Goal: Information Seeking & Learning: Learn about a topic

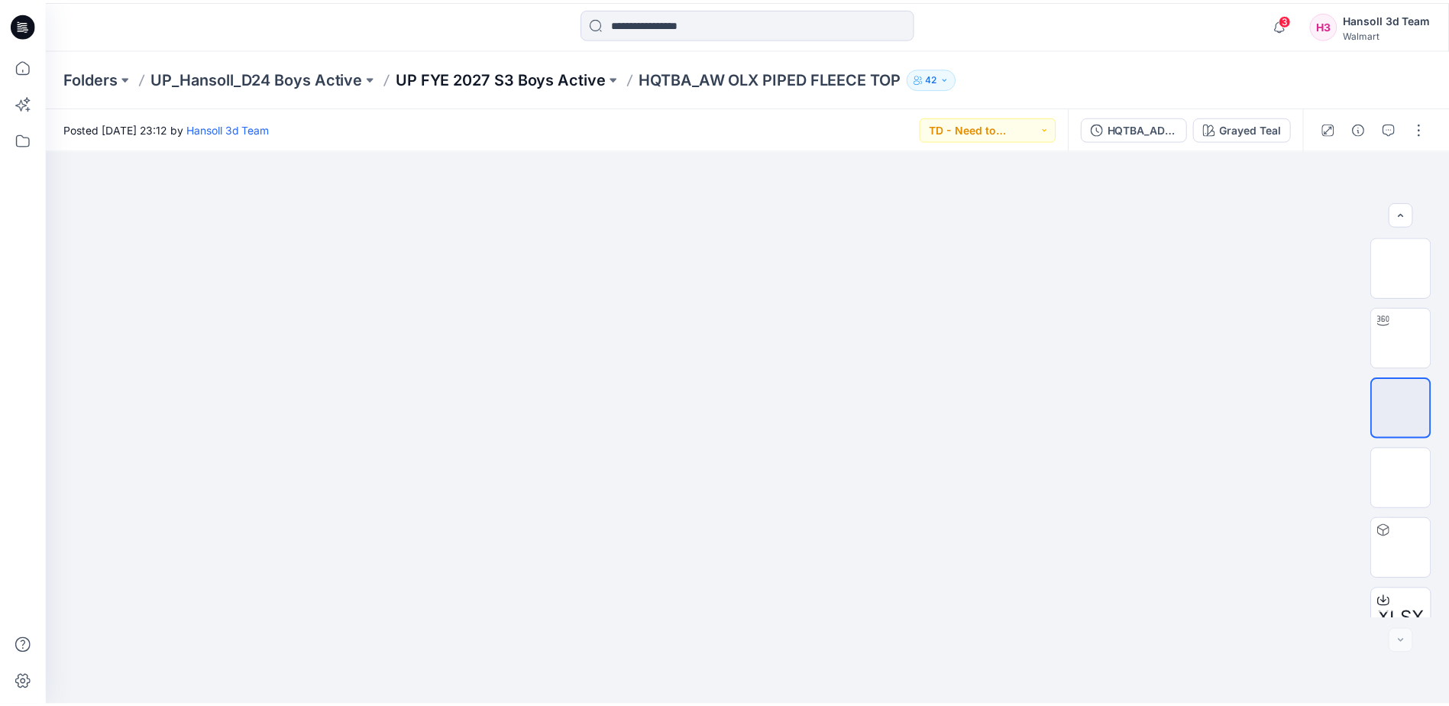
scroll to position [101, 0]
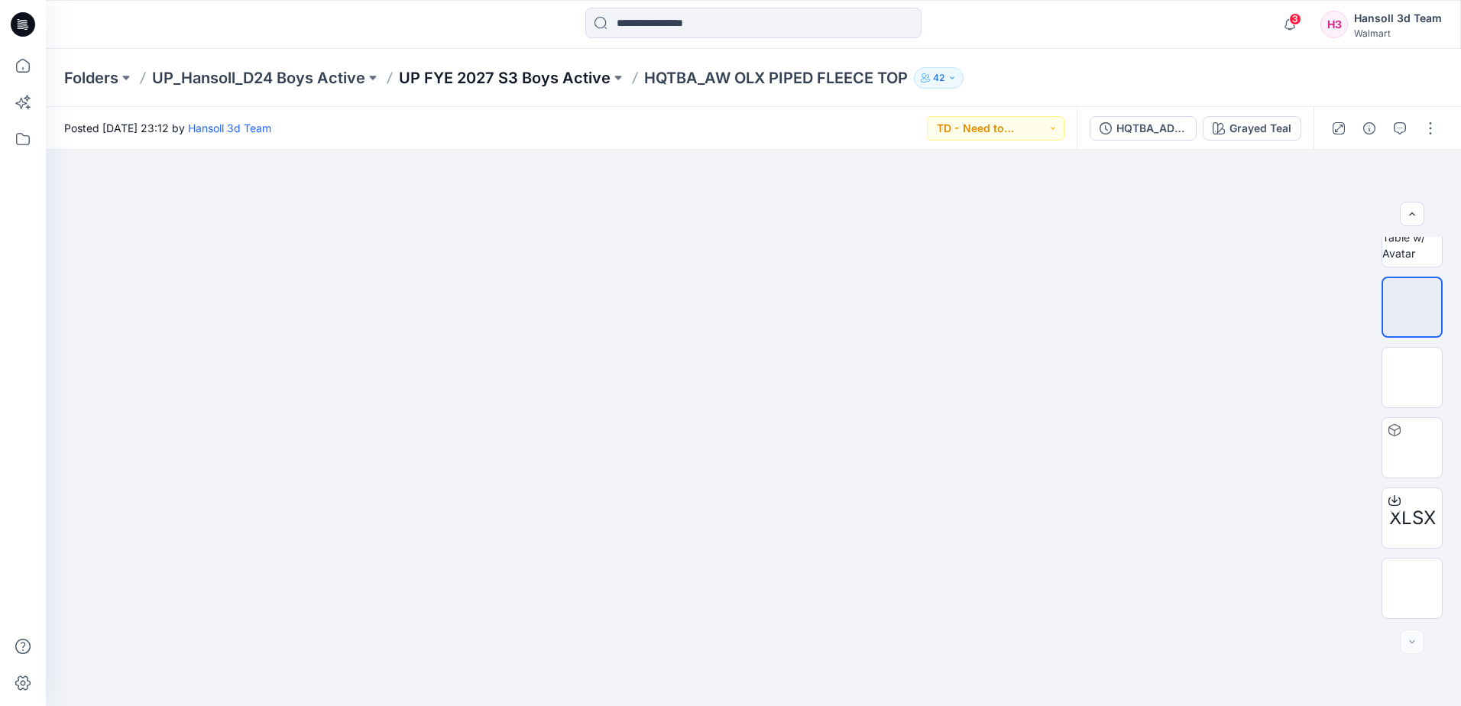
click at [462, 77] on p "UP FYE 2027 S3 Boys Active" at bounding box center [505, 77] width 212 height 21
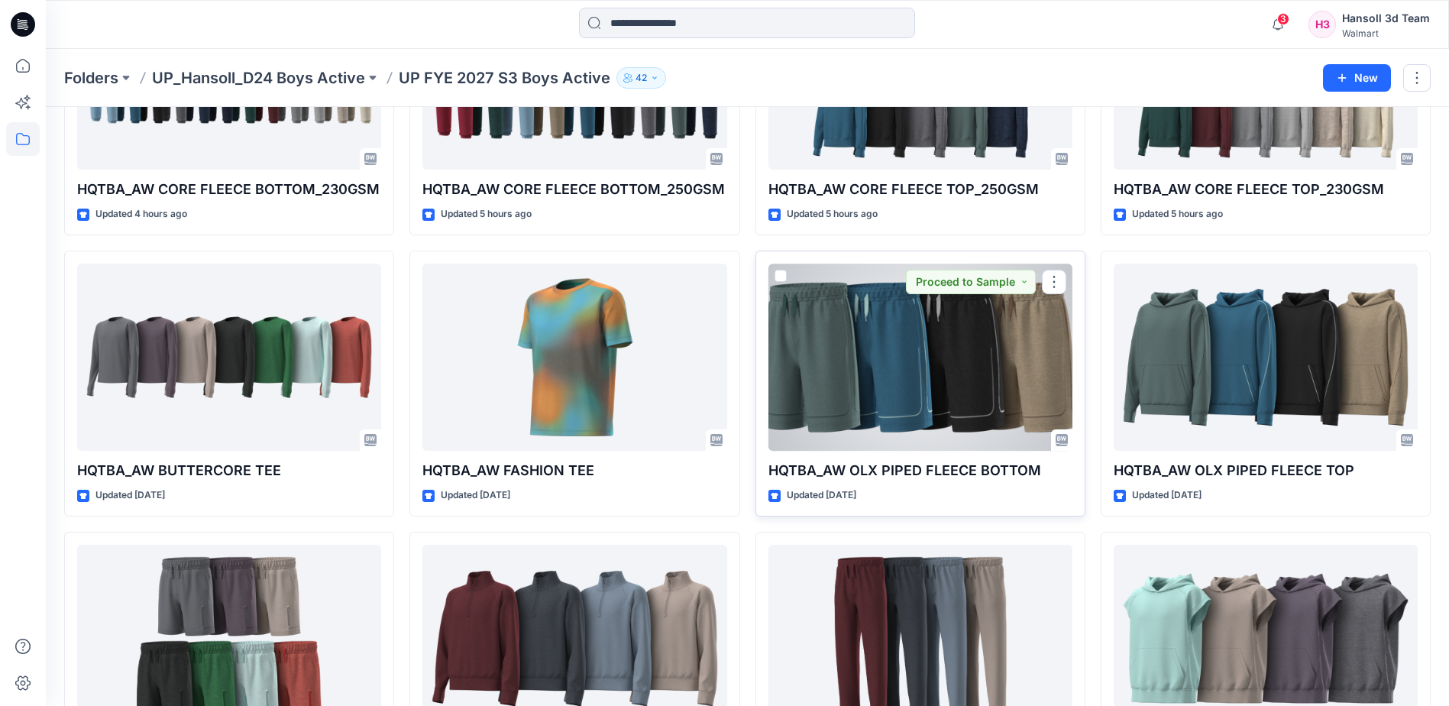
scroll to position [306, 0]
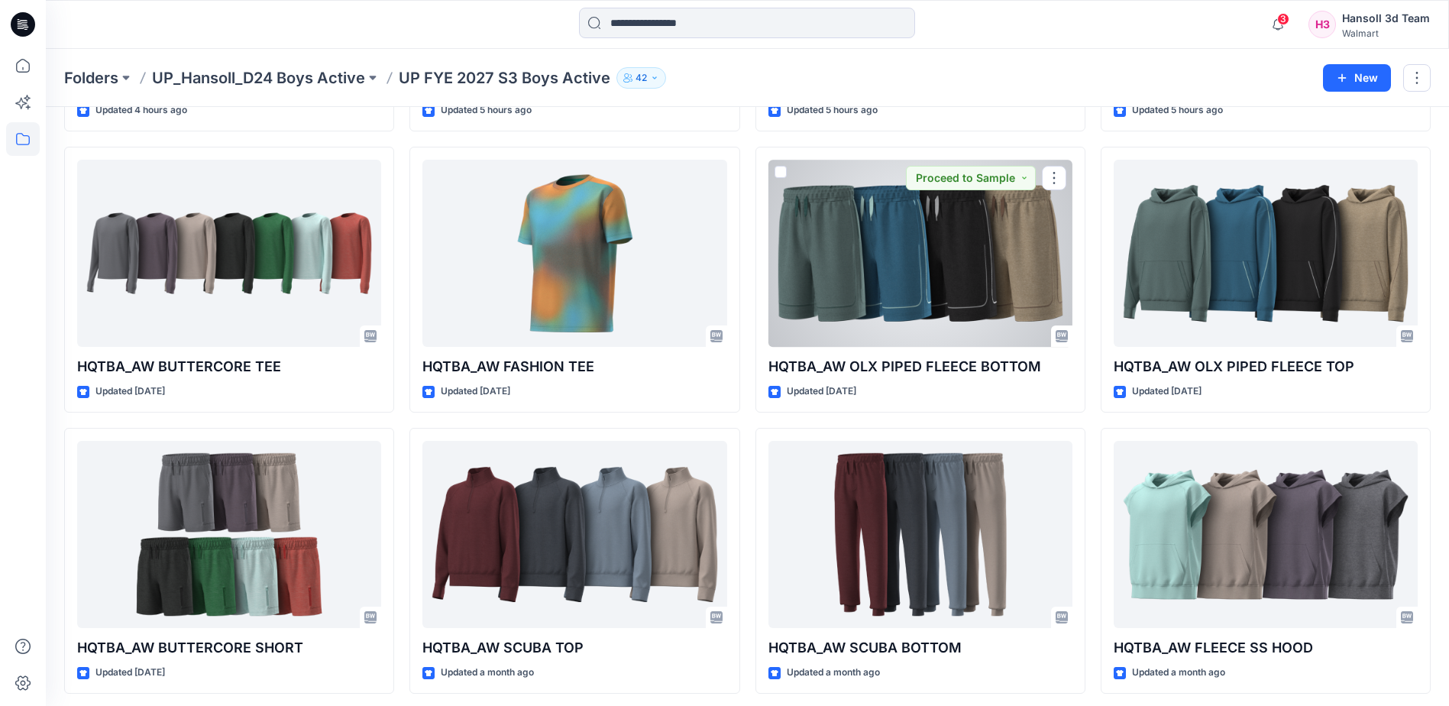
click at [934, 291] on div at bounding box center [921, 253] width 304 height 187
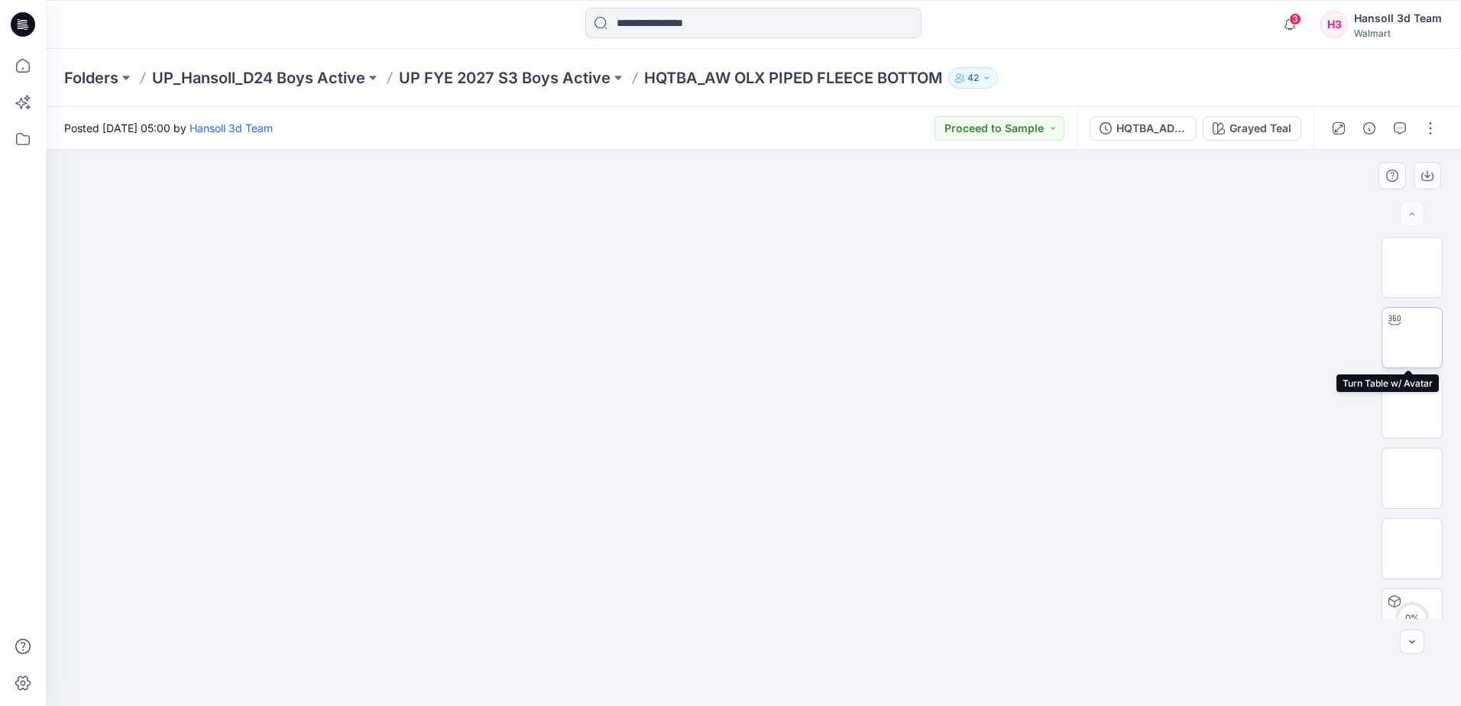
click at [1412, 338] on img at bounding box center [1412, 338] width 0 height 0
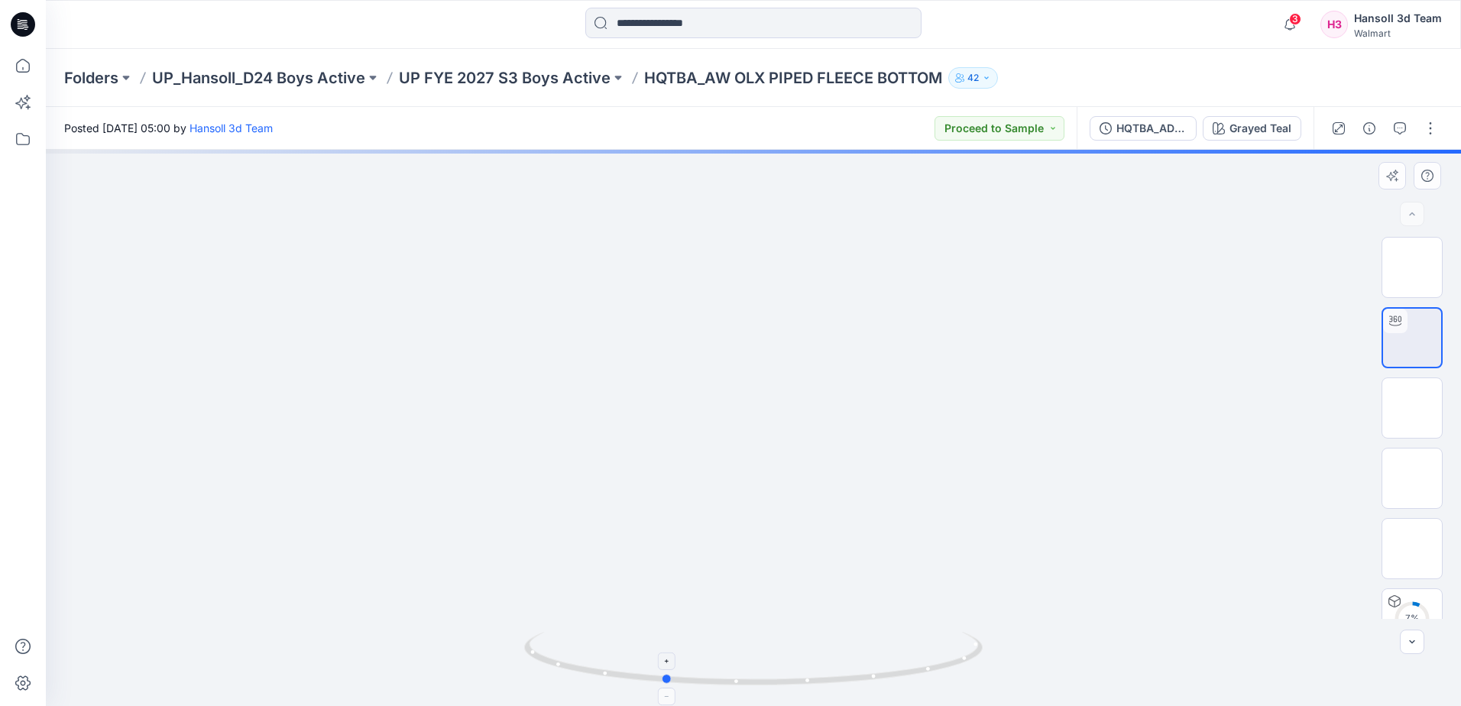
drag, startPoint x: 879, startPoint y: 672, endPoint x: 792, endPoint y: 687, distance: 88.4
click at [792, 687] on icon at bounding box center [755, 660] width 462 height 57
drag, startPoint x: 766, startPoint y: 565, endPoint x: 705, endPoint y: 370, distance: 204.0
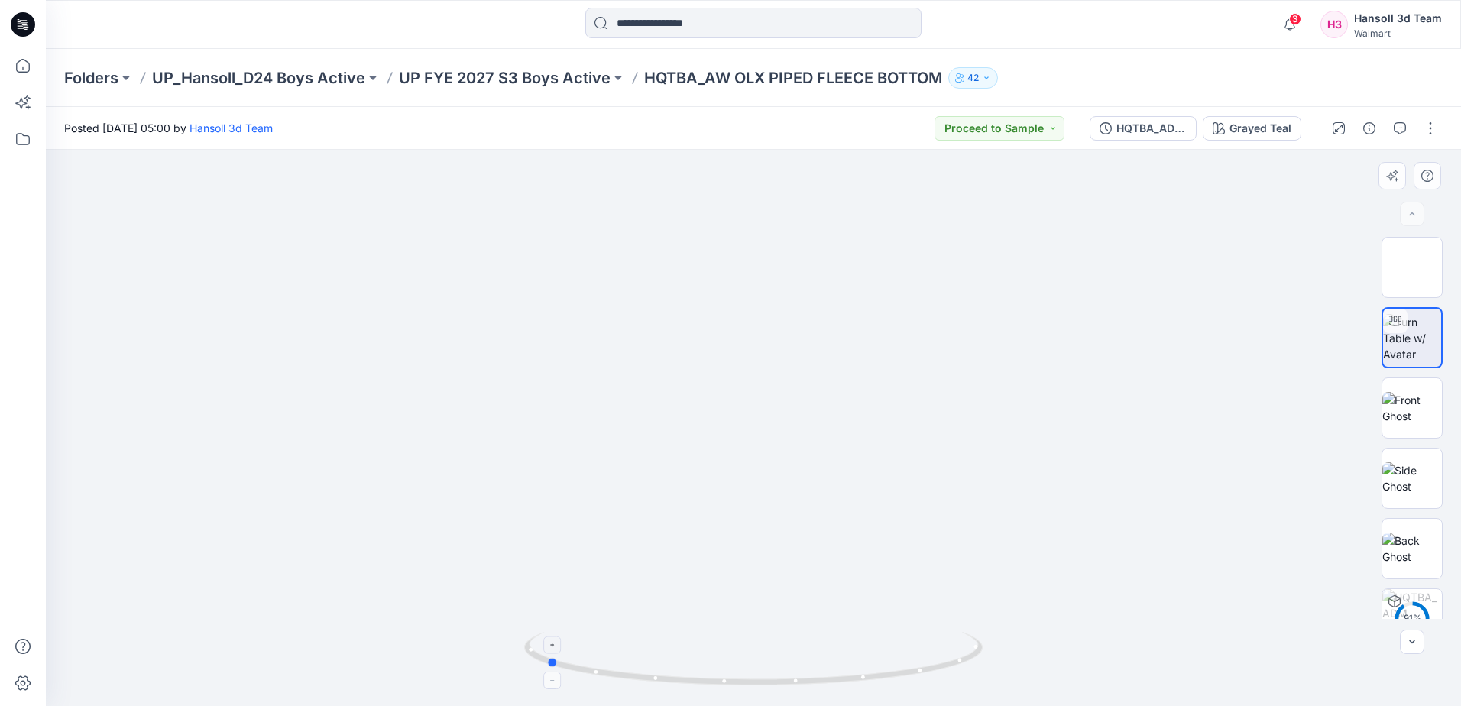
drag, startPoint x: 804, startPoint y: 688, endPoint x: 685, endPoint y: 687, distance: 118.4
click at [685, 687] on icon at bounding box center [755, 660] width 462 height 57
drag, startPoint x: 662, startPoint y: 688, endPoint x: 854, endPoint y: 679, distance: 192.0
click at [854, 679] on icon at bounding box center [755, 660] width 462 height 57
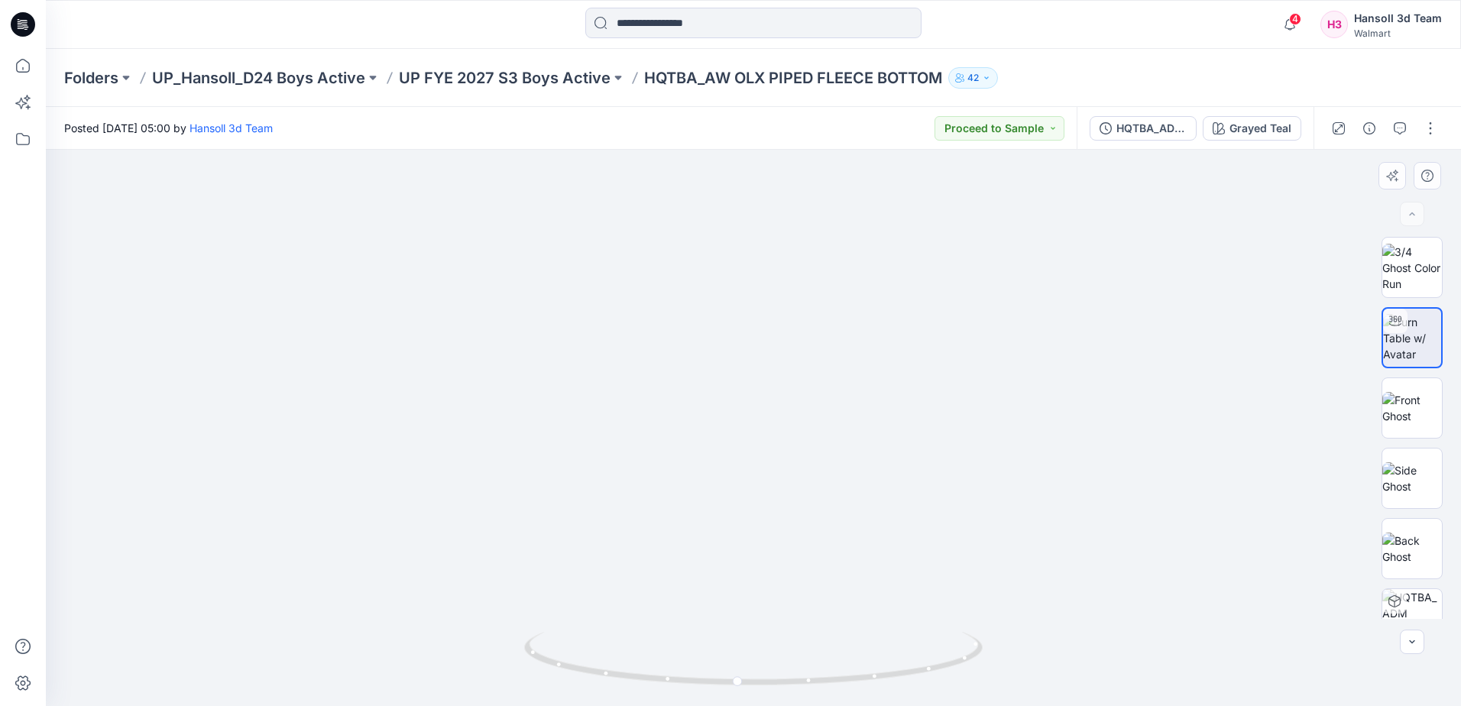
drag, startPoint x: 474, startPoint y: 423, endPoint x: 459, endPoint y: 423, distance: 14.5
click at [1012, 432] on img at bounding box center [717, 34] width 1607 height 1345
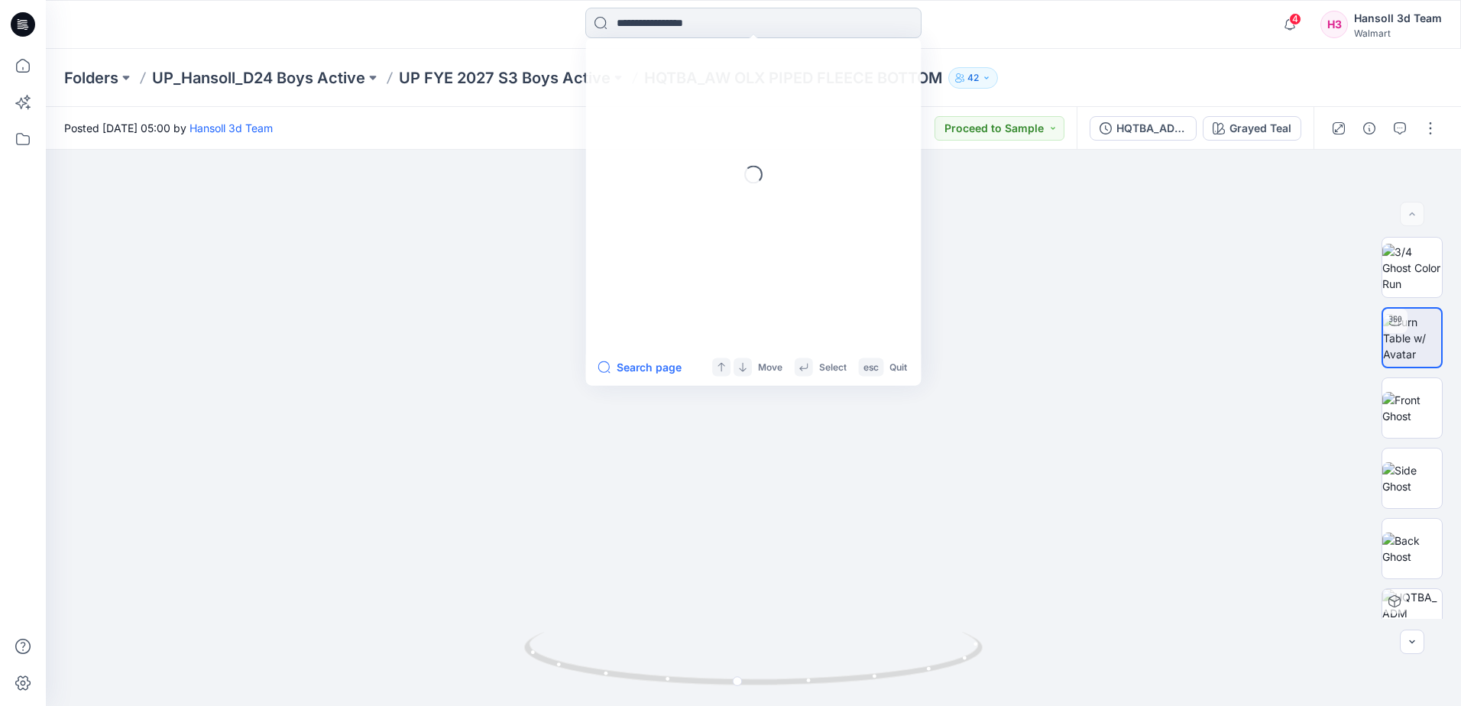
click at [691, 13] on input at bounding box center [753, 23] width 336 height 31
paste input "**********"
type input "**********"
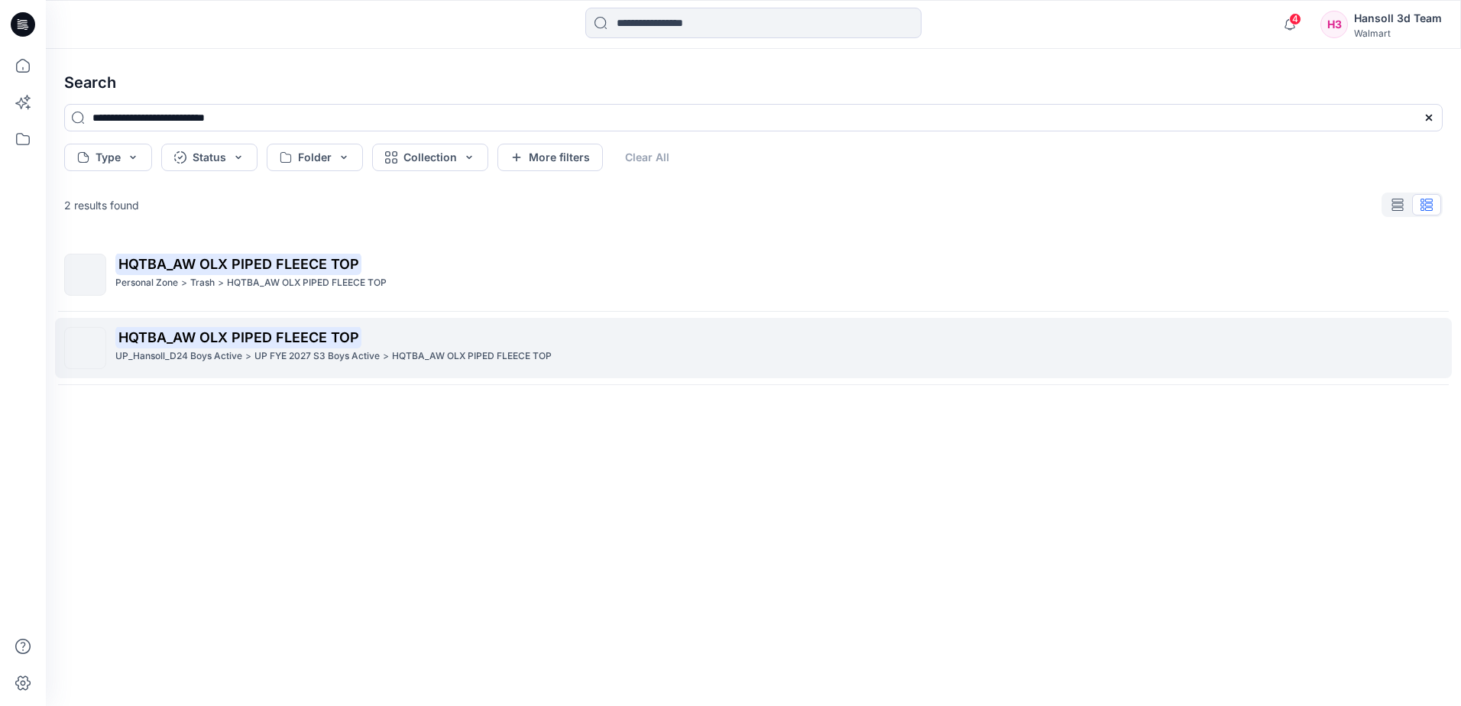
click at [280, 348] on p "UP FYE 2027 S3 Boys Active" at bounding box center [316, 356] width 125 height 16
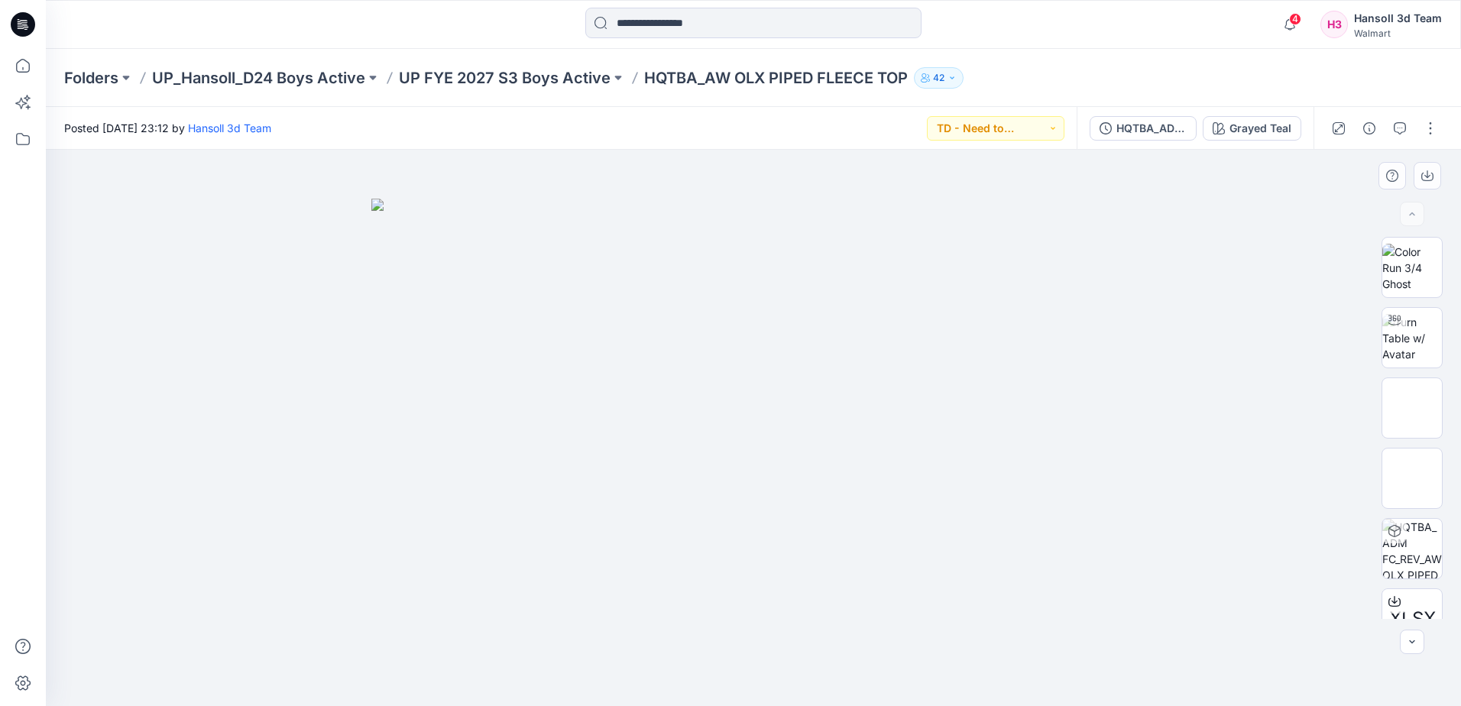
click at [442, 235] on img at bounding box center [753, 452] width 764 height 507
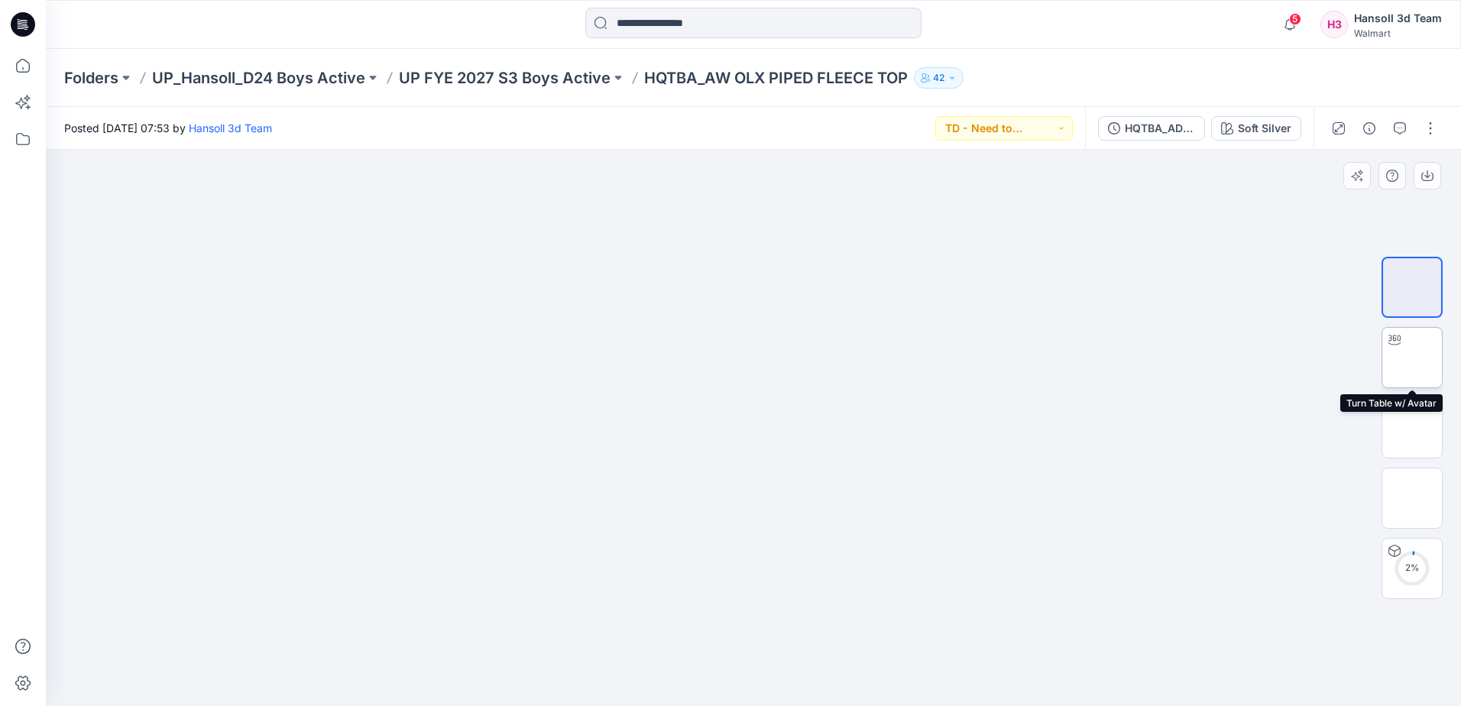
click at [1404, 348] on div at bounding box center [1394, 340] width 24 height 24
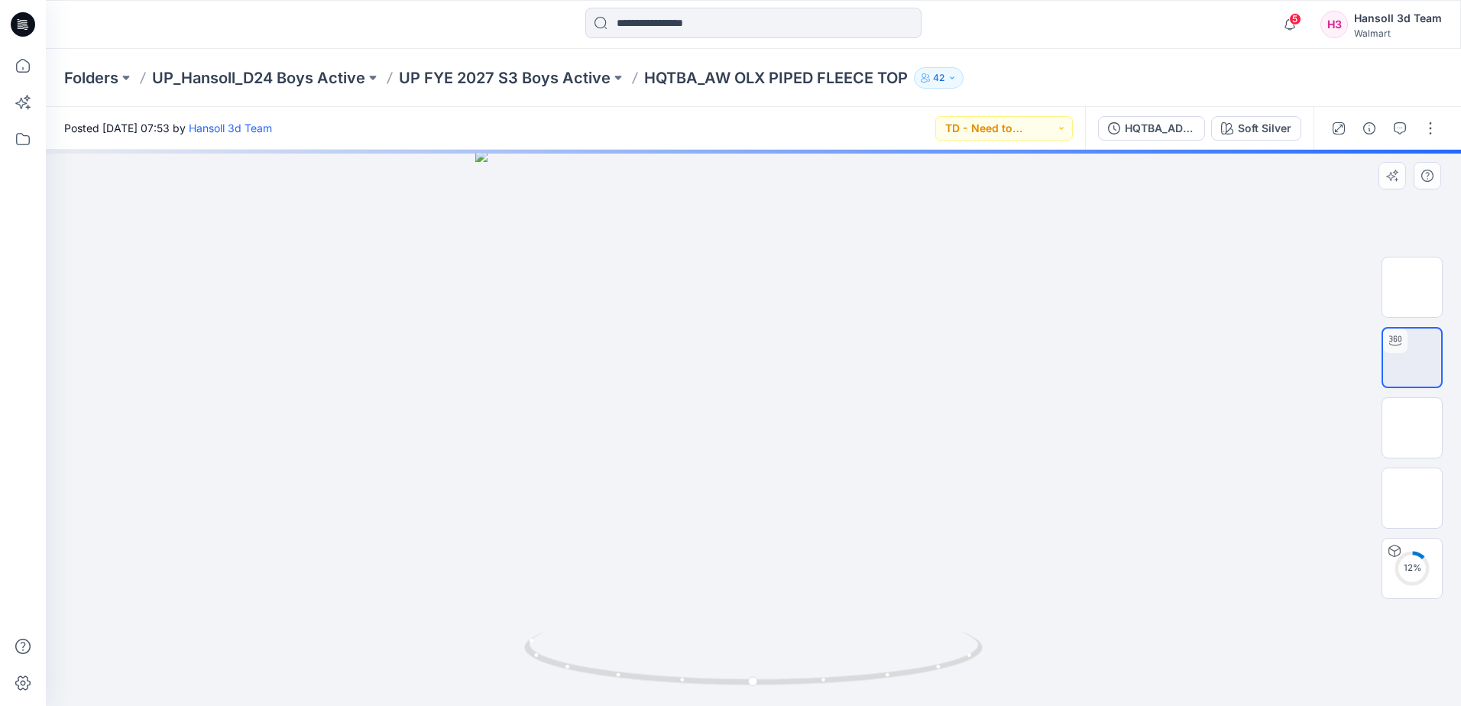
click at [1203, 540] on div at bounding box center [753, 428] width 1415 height 556
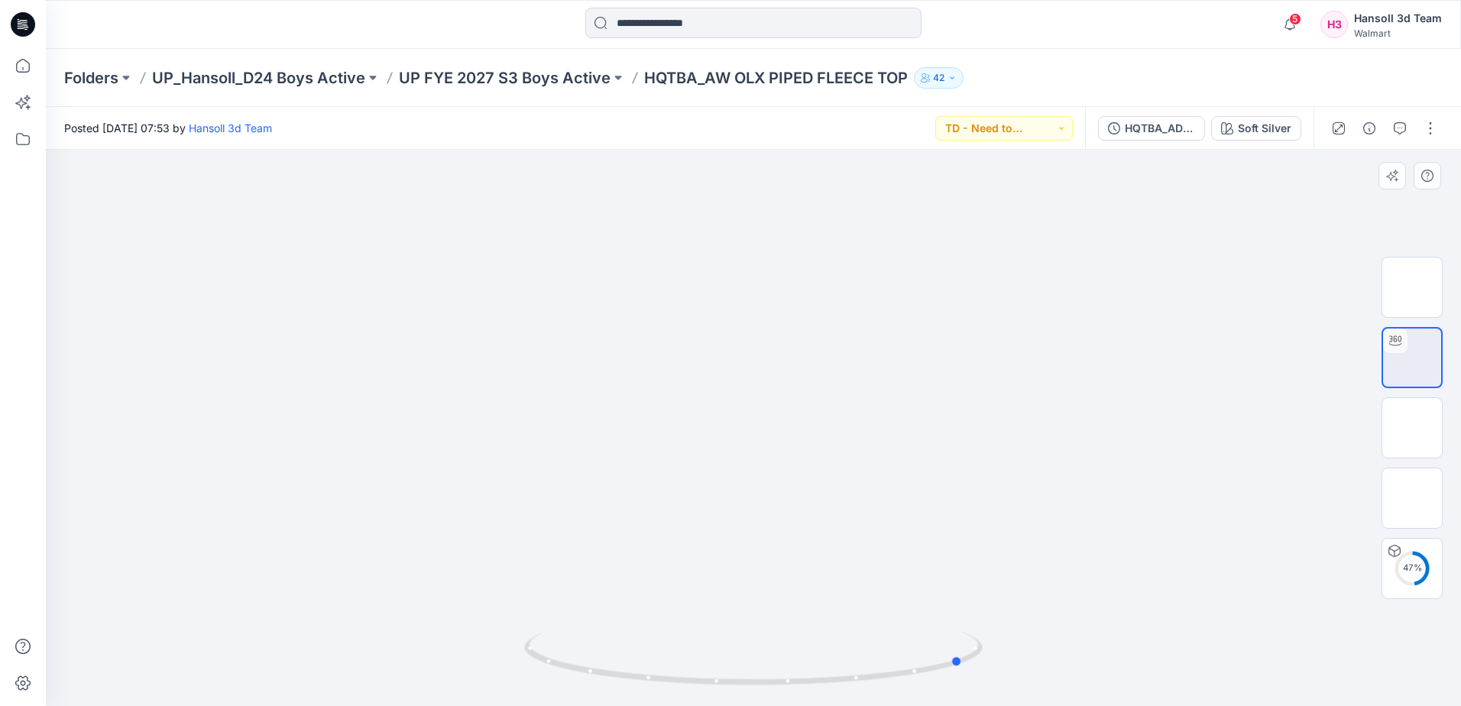
drag, startPoint x: 924, startPoint y: 675, endPoint x: 66, endPoint y: 529, distance: 870.3
click at [685, 679] on icon at bounding box center [755, 660] width 462 height 57
click at [565, 76] on p "UP FYE 2027 S3 Boys Active" at bounding box center [505, 77] width 212 height 21
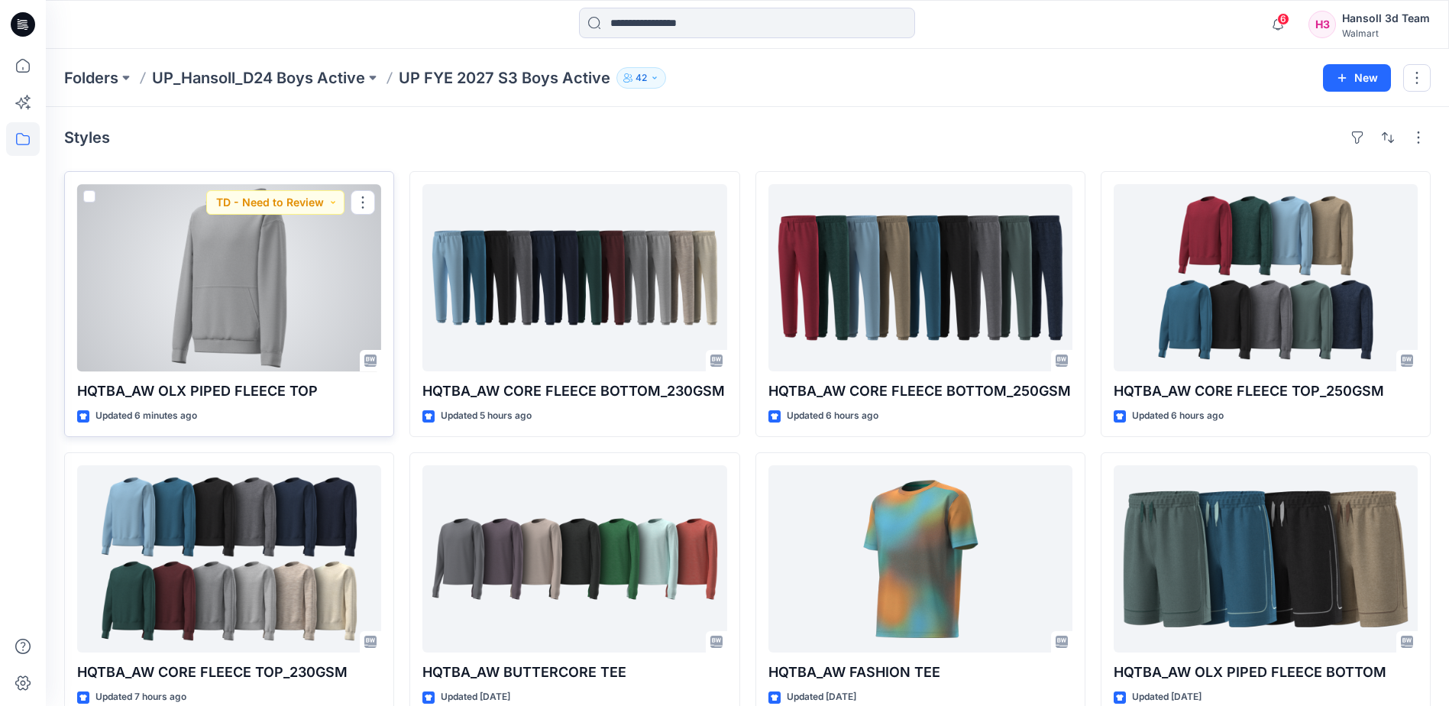
click at [277, 335] on div at bounding box center [229, 277] width 304 height 187
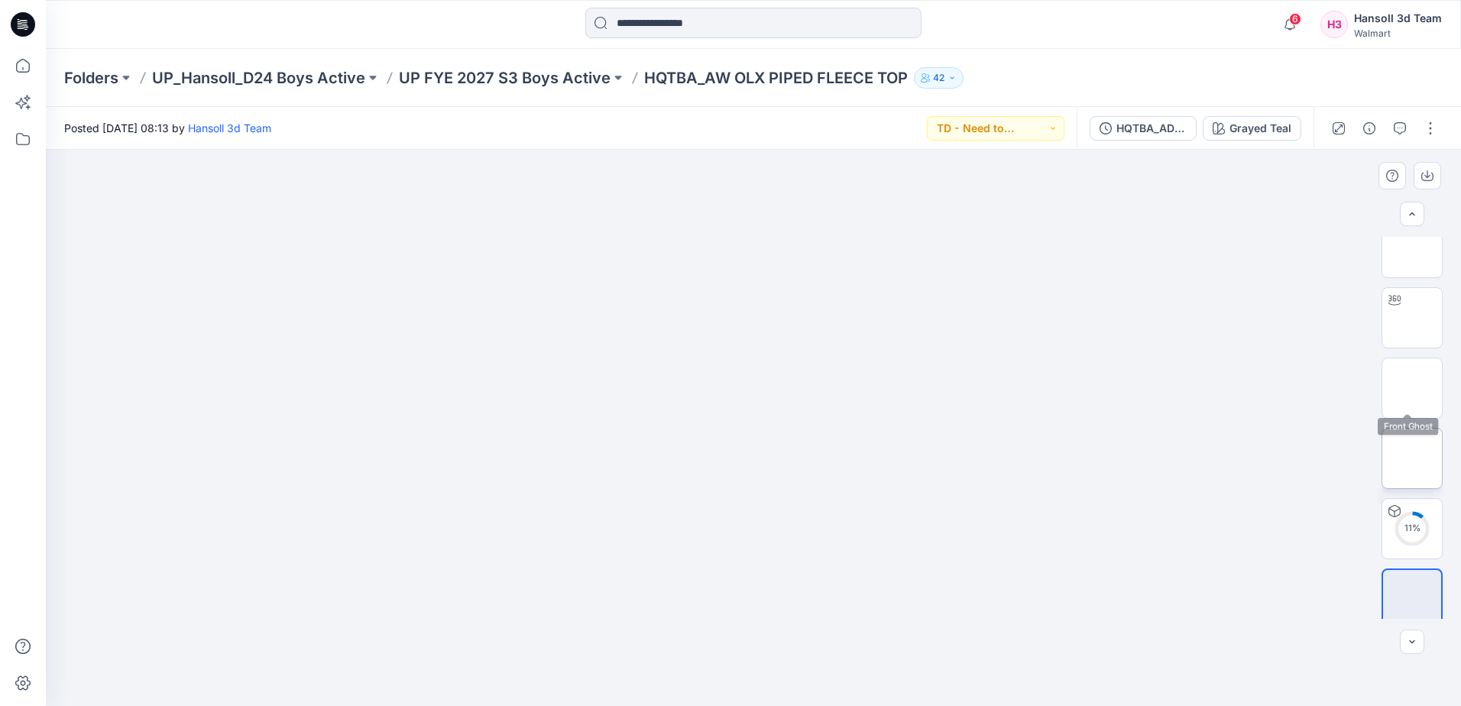
scroll to position [31, 0]
click at [1249, 141] on div "HQTBA_ADM FC_REV2_AW OLX PIPED FLEECE TOP Grayed Teal" at bounding box center [1195, 128] width 237 height 43
click at [1248, 124] on div "Grayed Teal" at bounding box center [1260, 128] width 62 height 17
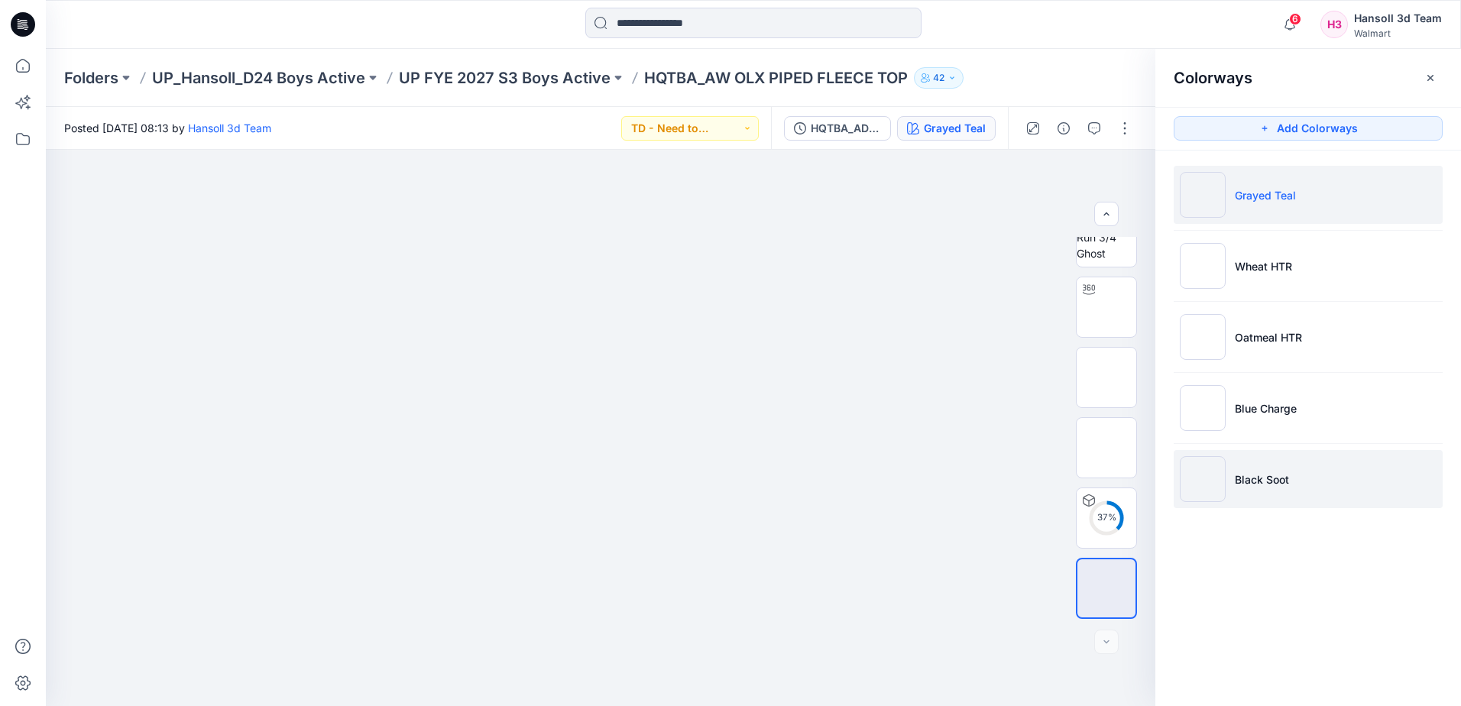
click at [1236, 483] on p "Black Soot" at bounding box center [1262, 479] width 54 height 16
